Goal: Navigation & Orientation: Find specific page/section

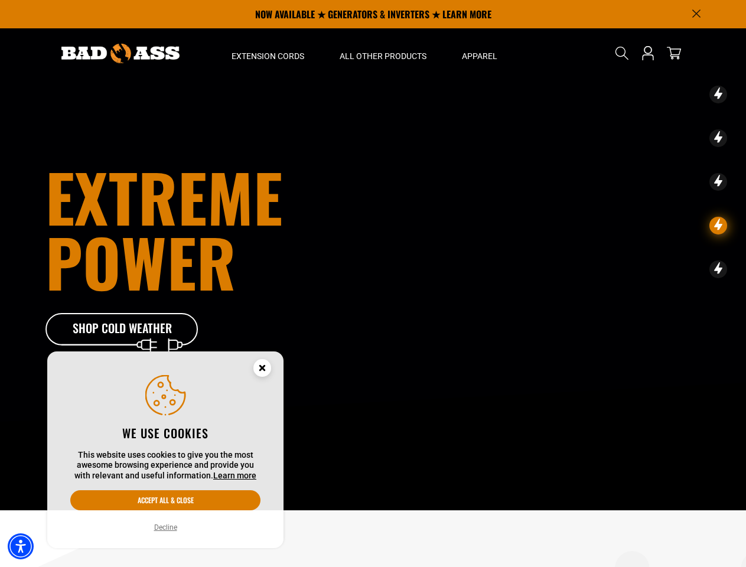
click at [373, 284] on h1 "extreme power" at bounding box center [241, 229] width 393 height 130
click at [21, 546] on img "Accessibility Menu" at bounding box center [21, 546] width 26 height 26
